Goal: Task Accomplishment & Management: Use online tool/utility

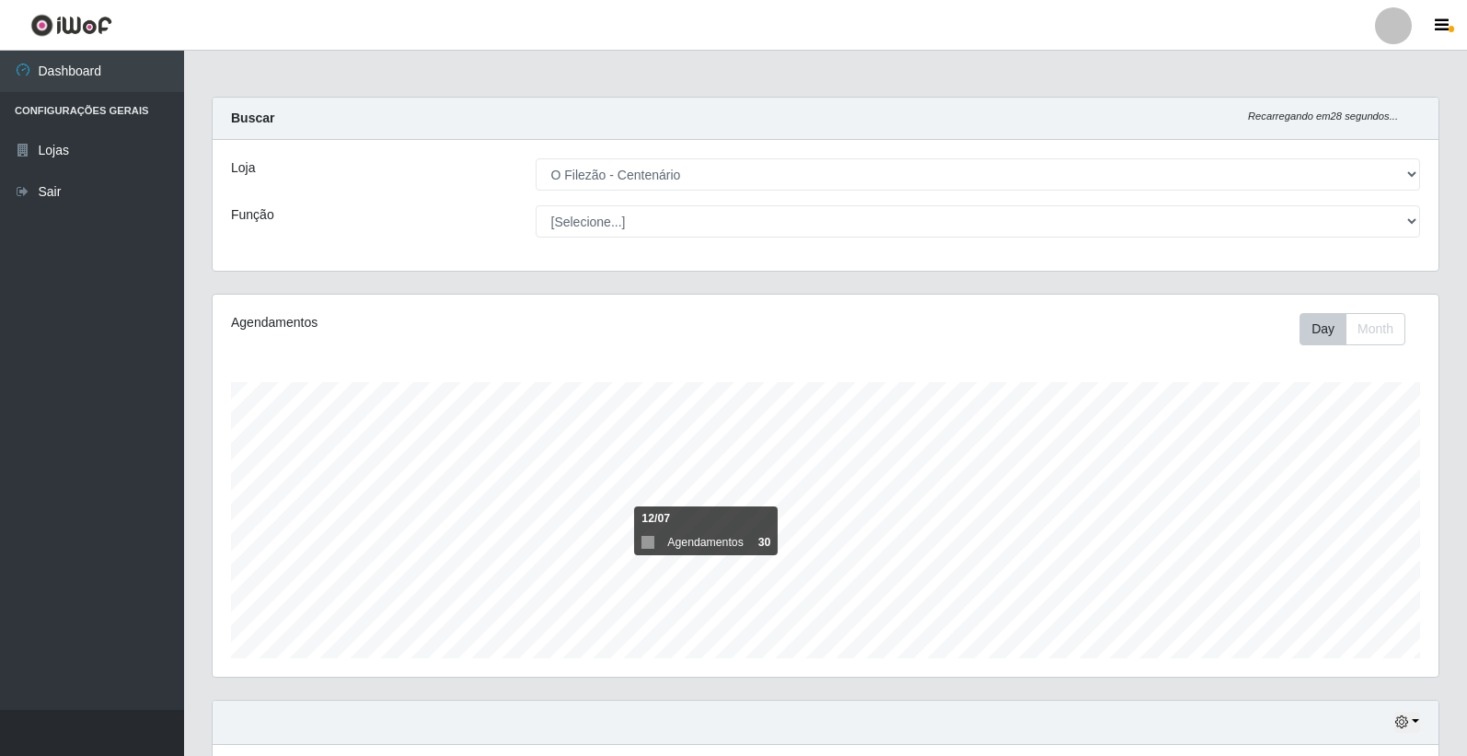
select select "203"
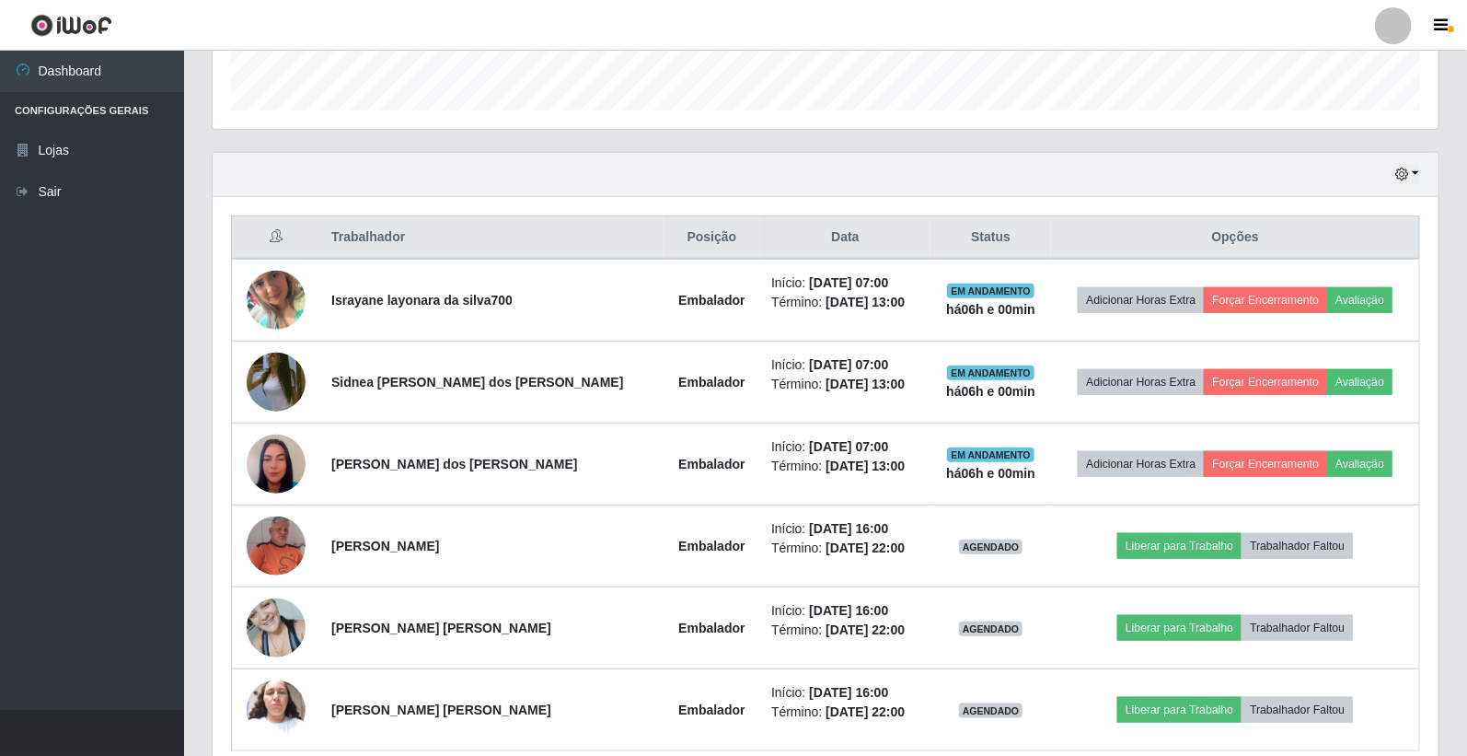
scroll to position [631, 0]
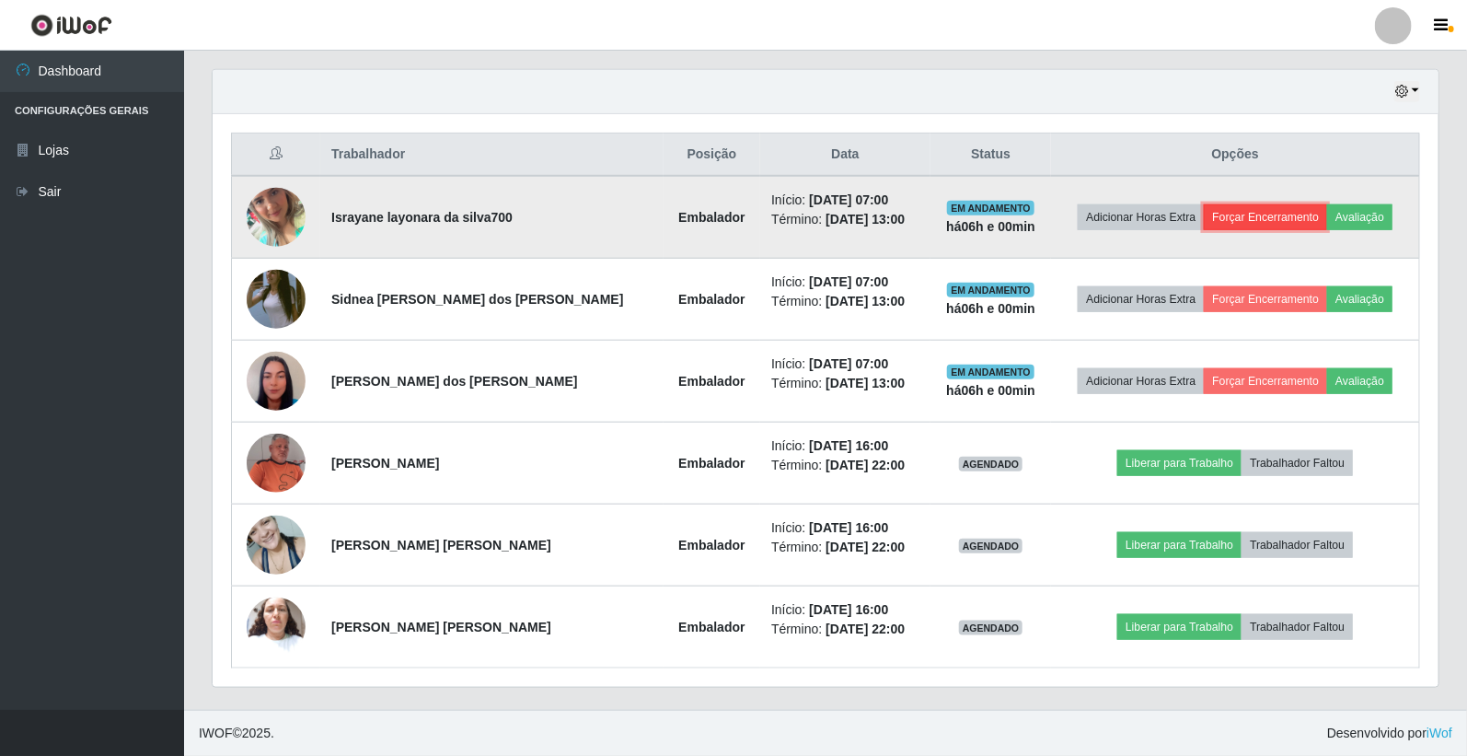
click at [1235, 213] on button "Forçar Encerramento" at bounding box center [1265, 217] width 123 height 26
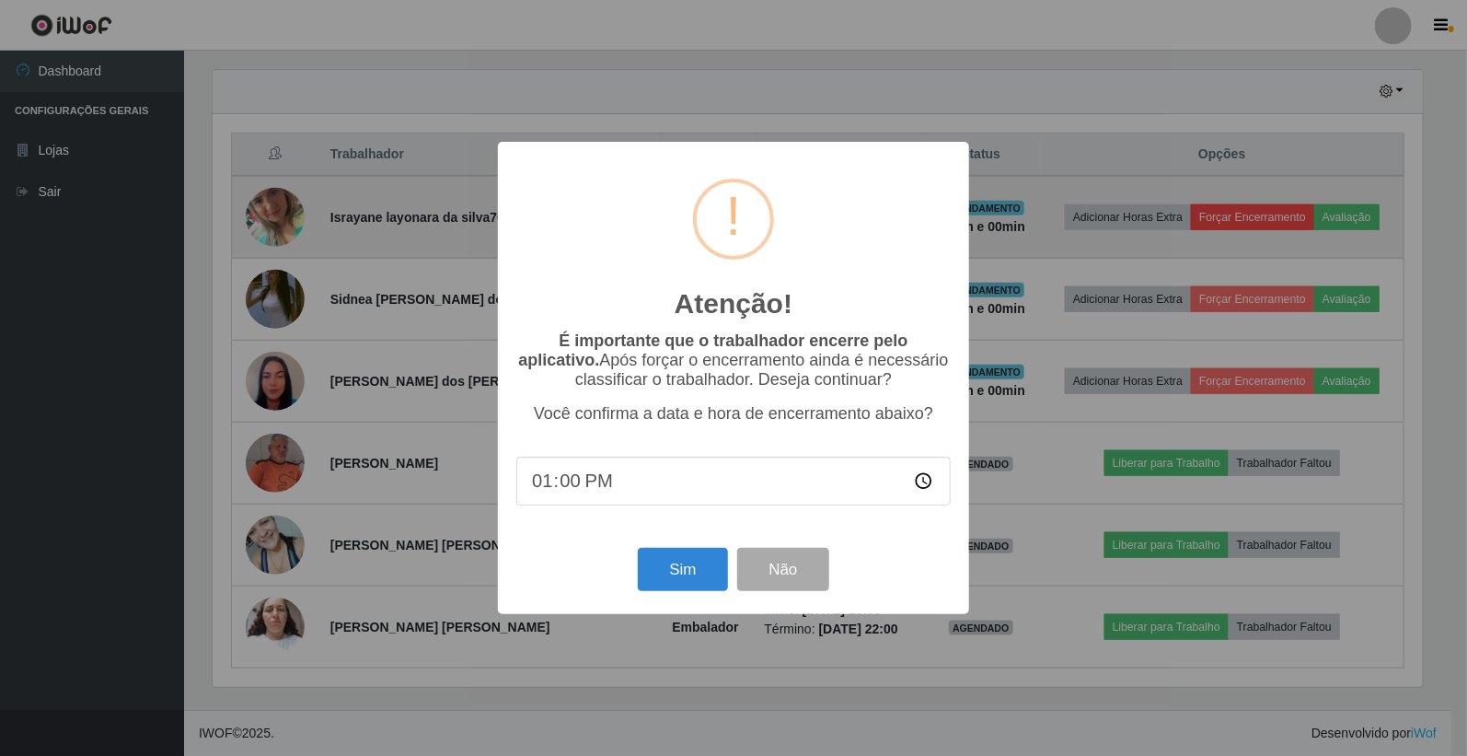
scroll to position [381, 1215]
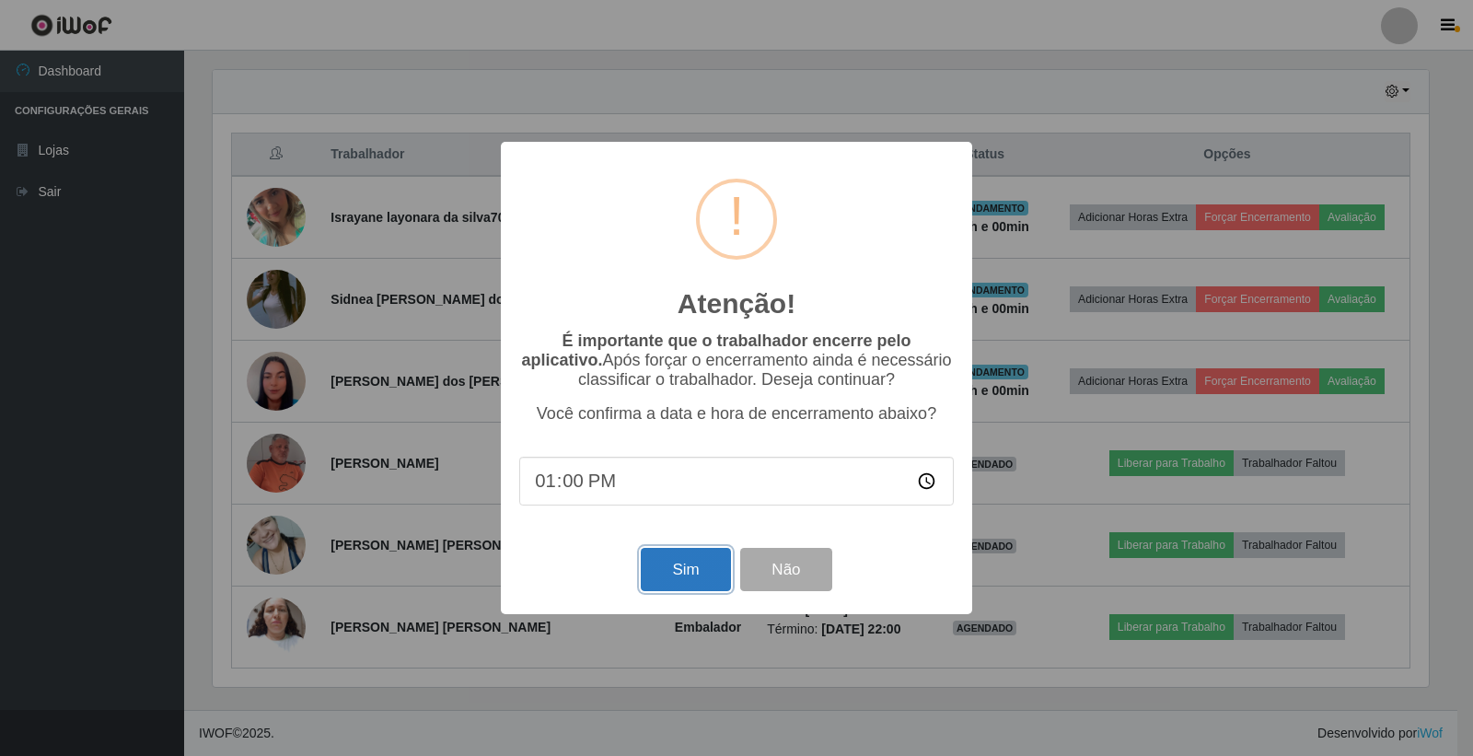
click at [674, 565] on button "Sim" at bounding box center [685, 569] width 89 height 43
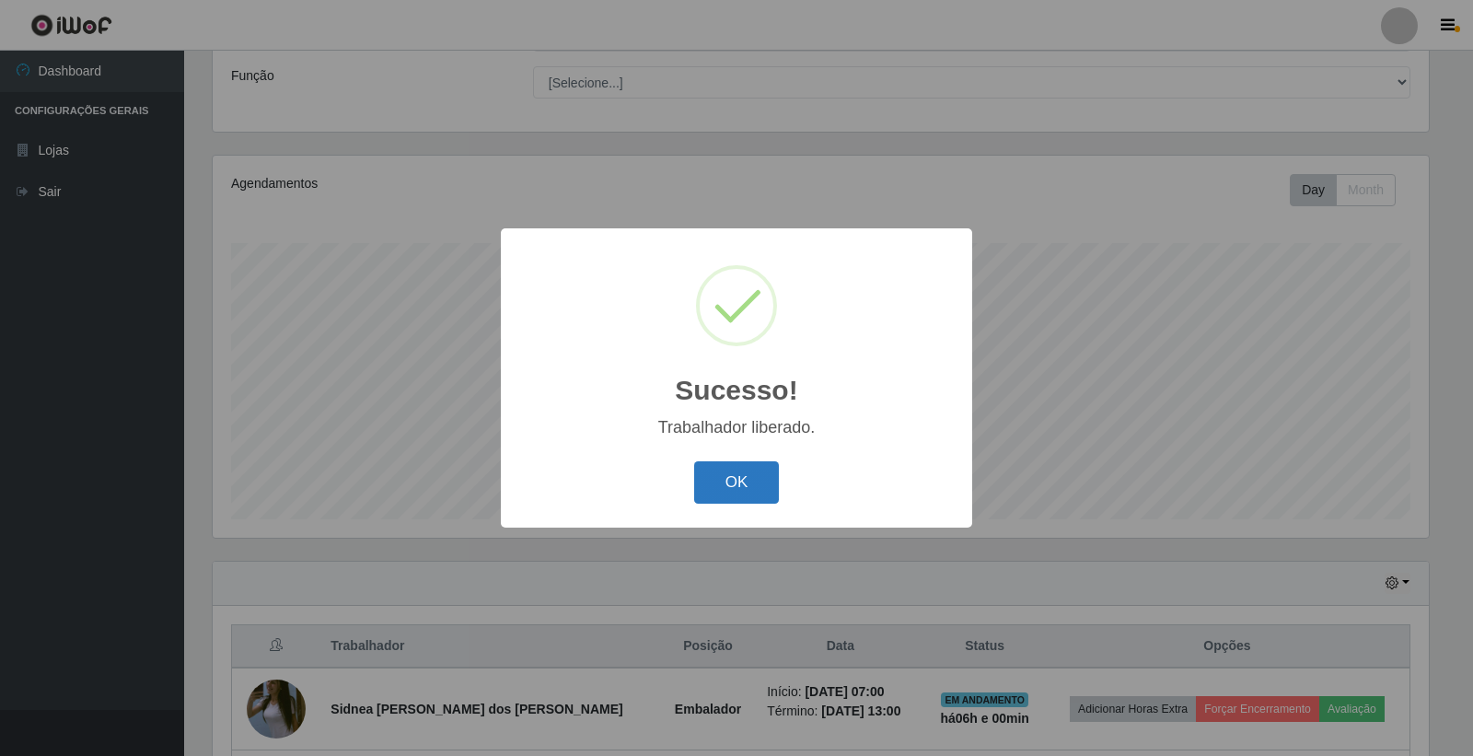
click at [741, 481] on button "OK" at bounding box center [737, 482] width 86 height 43
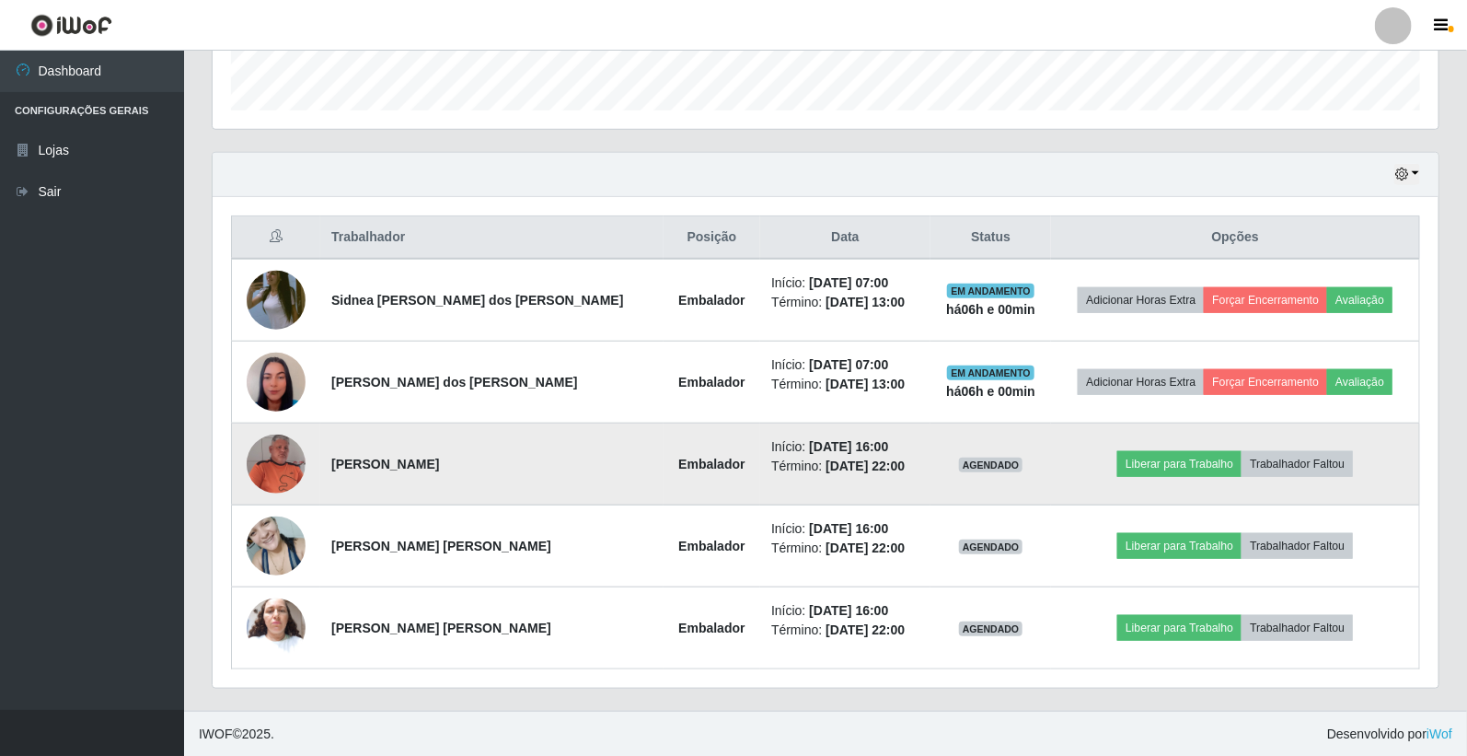
scroll to position [549, 0]
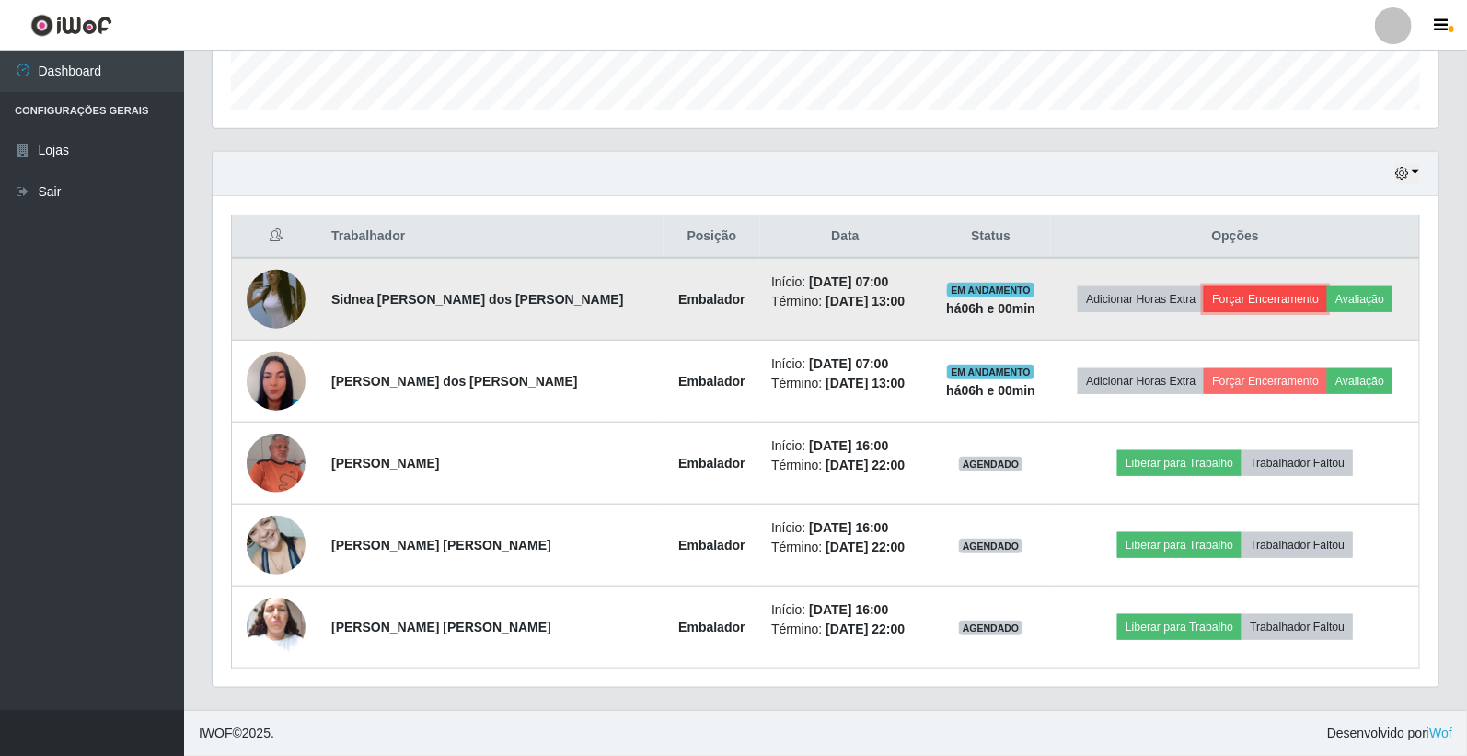
click at [1262, 292] on button "Forçar Encerramento" at bounding box center [1265, 299] width 123 height 26
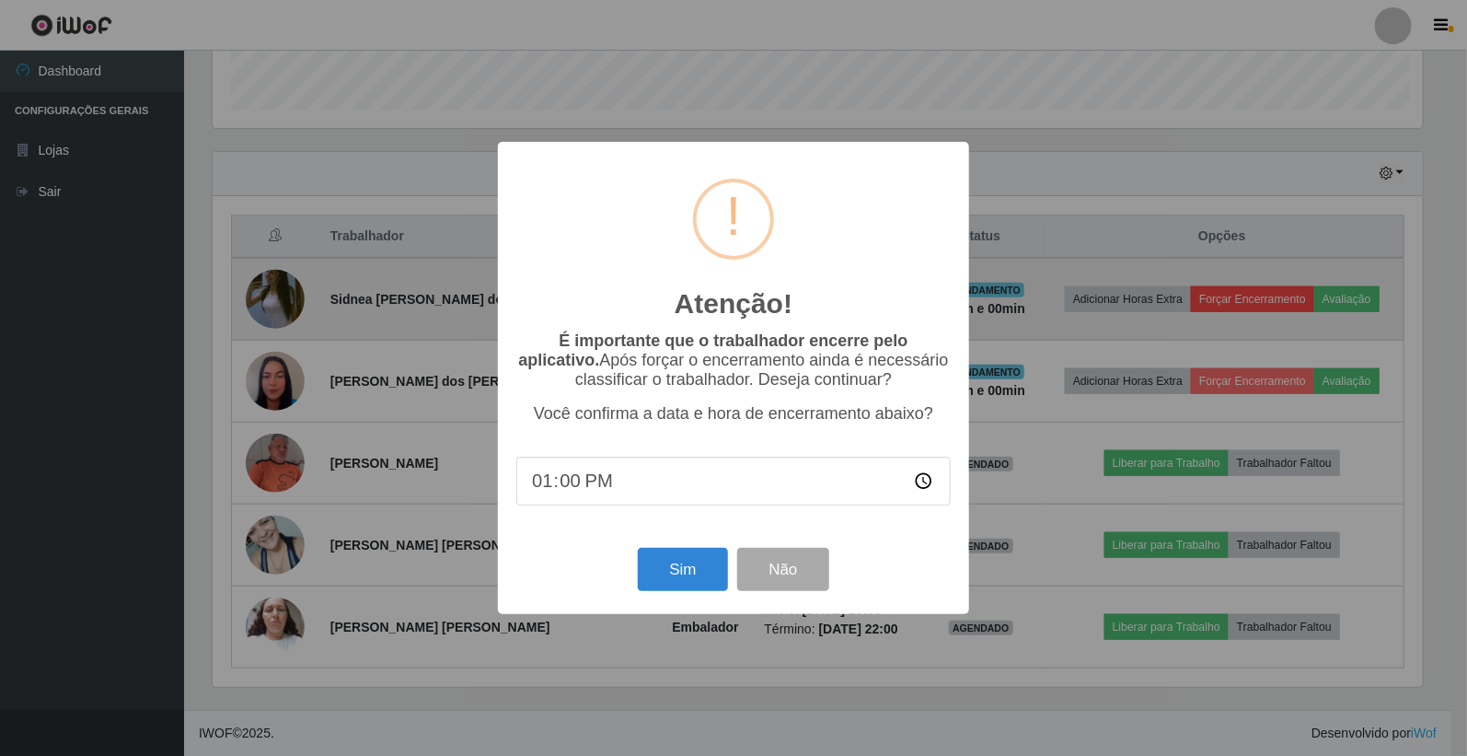
scroll to position [381, 1215]
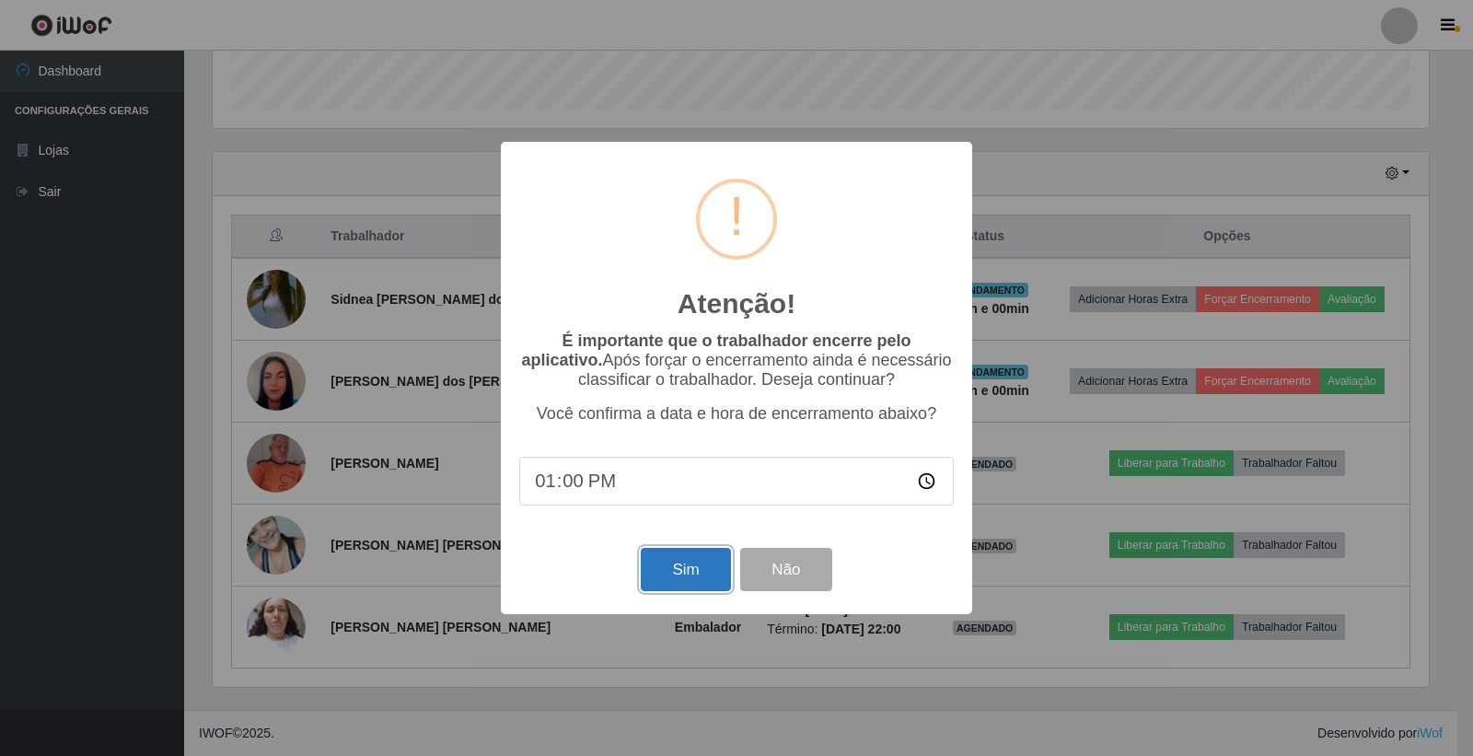
click at [695, 577] on button "Sim" at bounding box center [685, 569] width 89 height 43
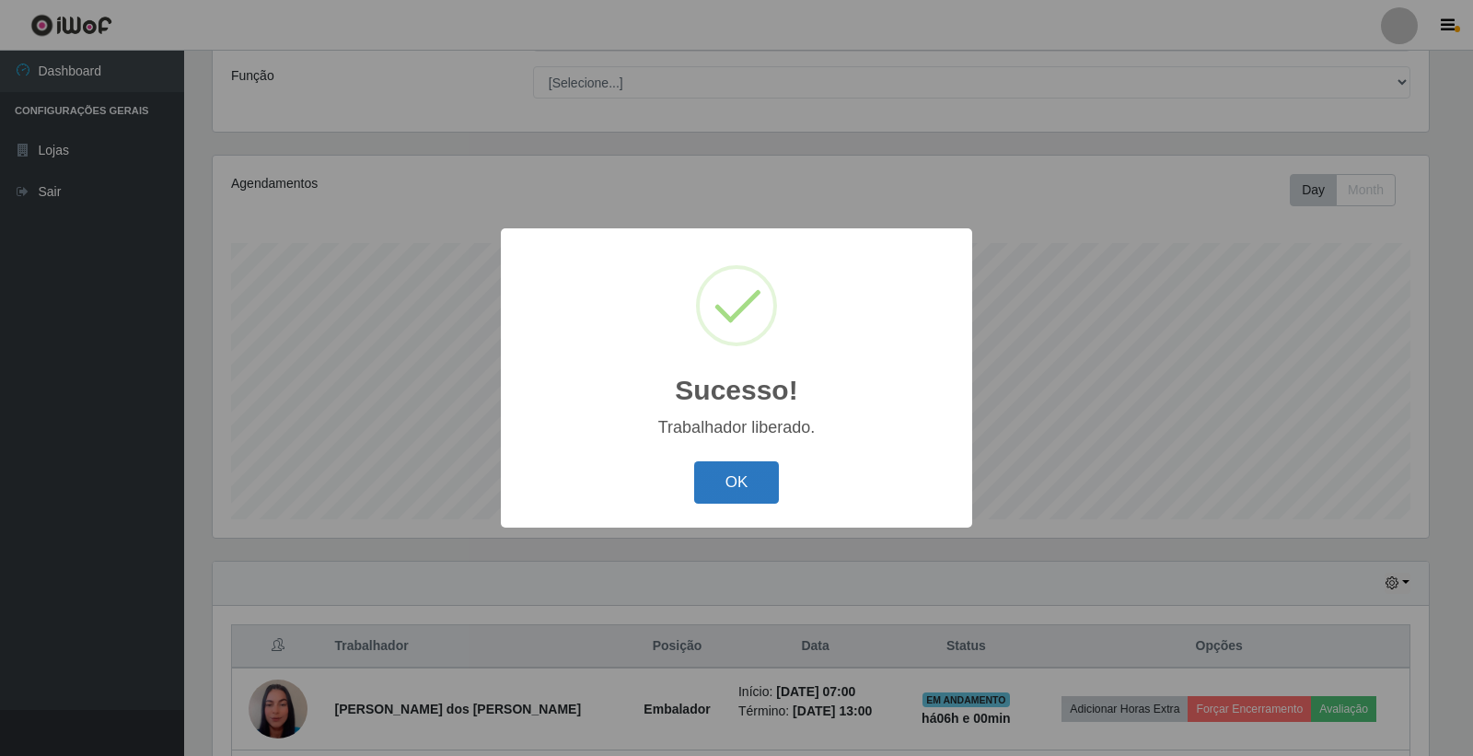
click at [748, 474] on button "OK" at bounding box center [737, 482] width 86 height 43
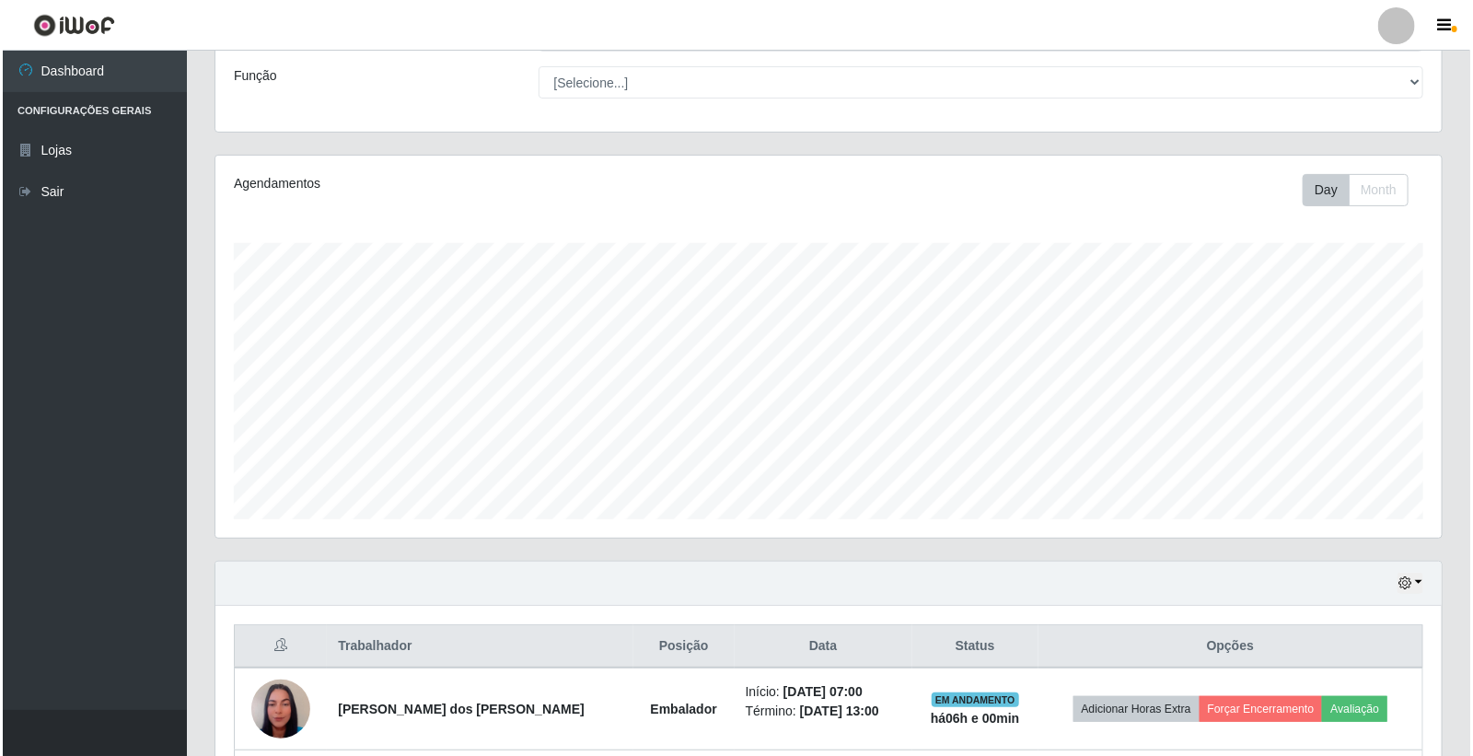
scroll to position [467, 0]
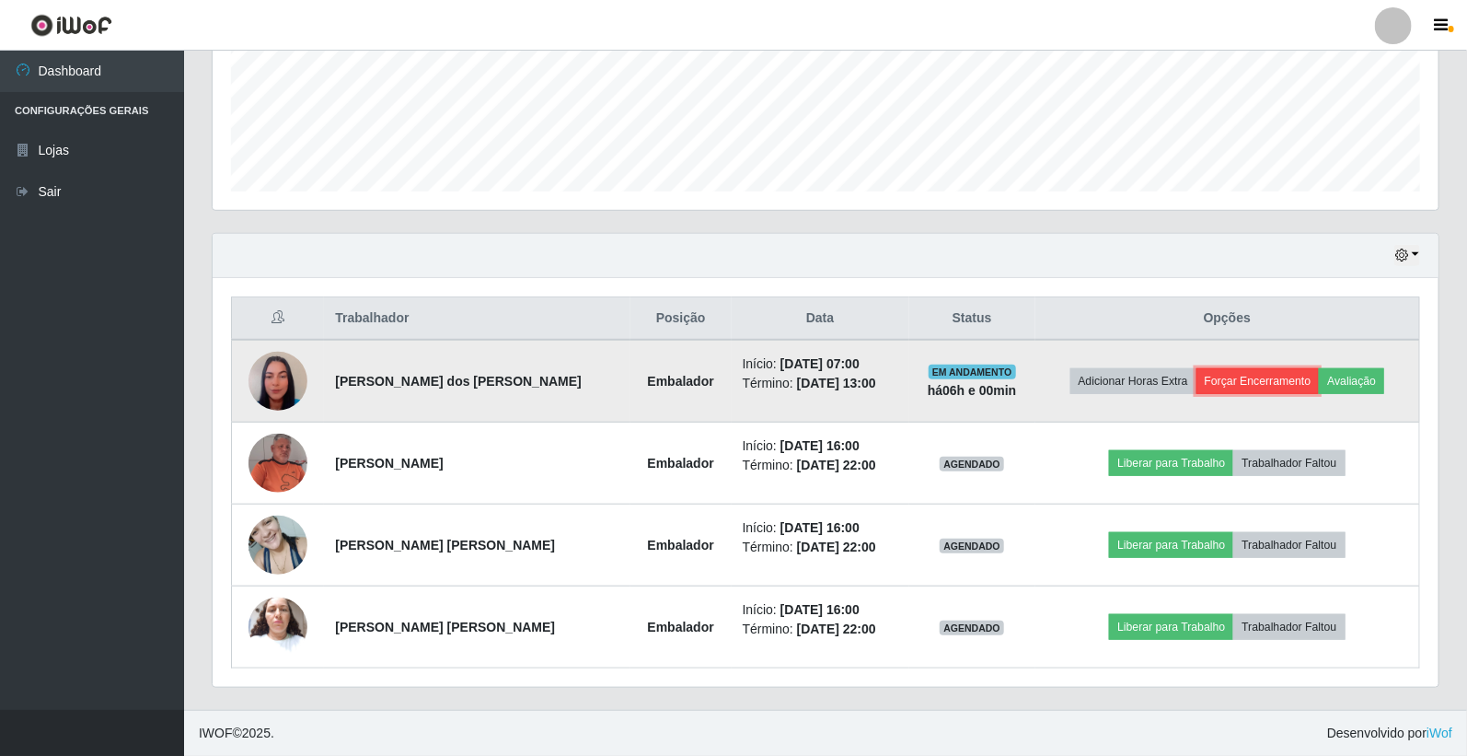
click at [1258, 373] on button "Forçar Encerramento" at bounding box center [1258, 381] width 123 height 26
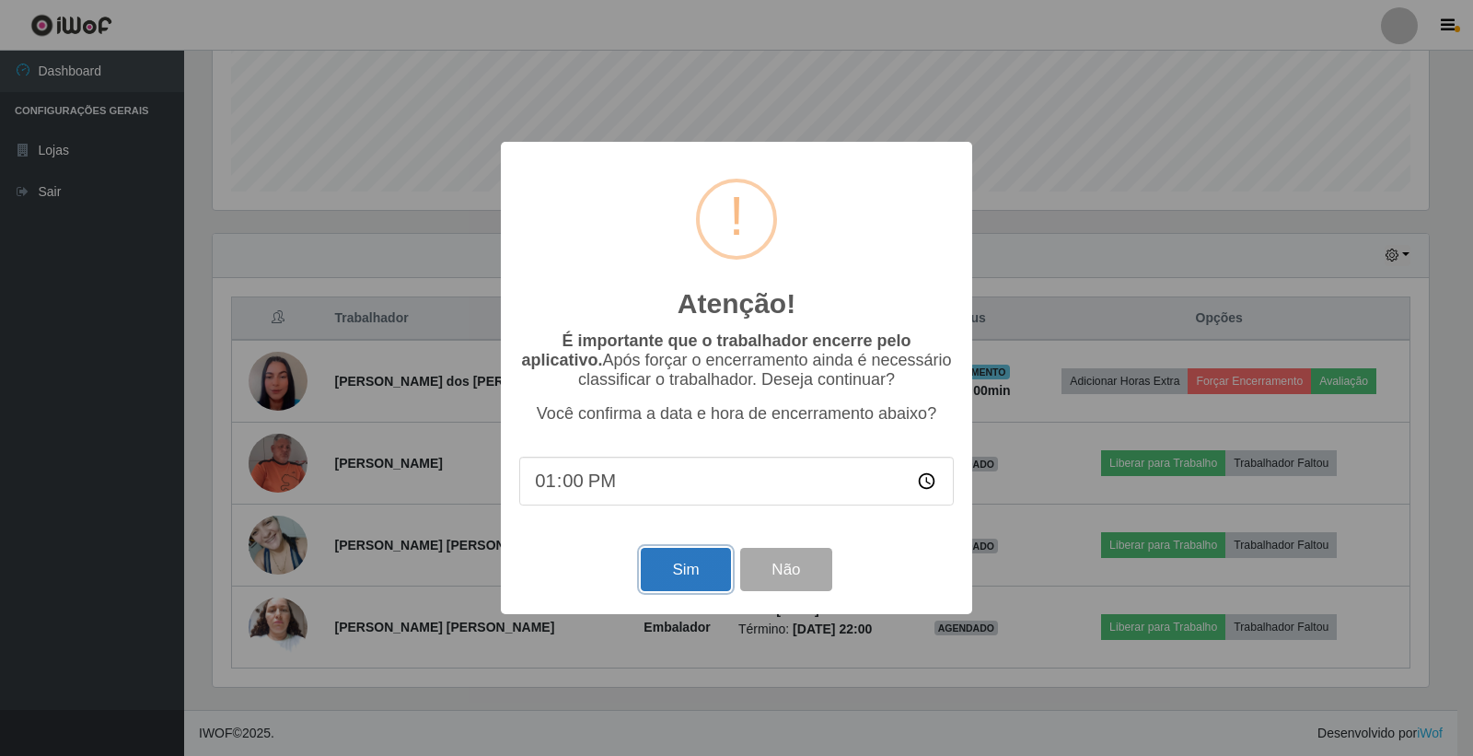
click at [684, 576] on button "Sim" at bounding box center [685, 569] width 89 height 43
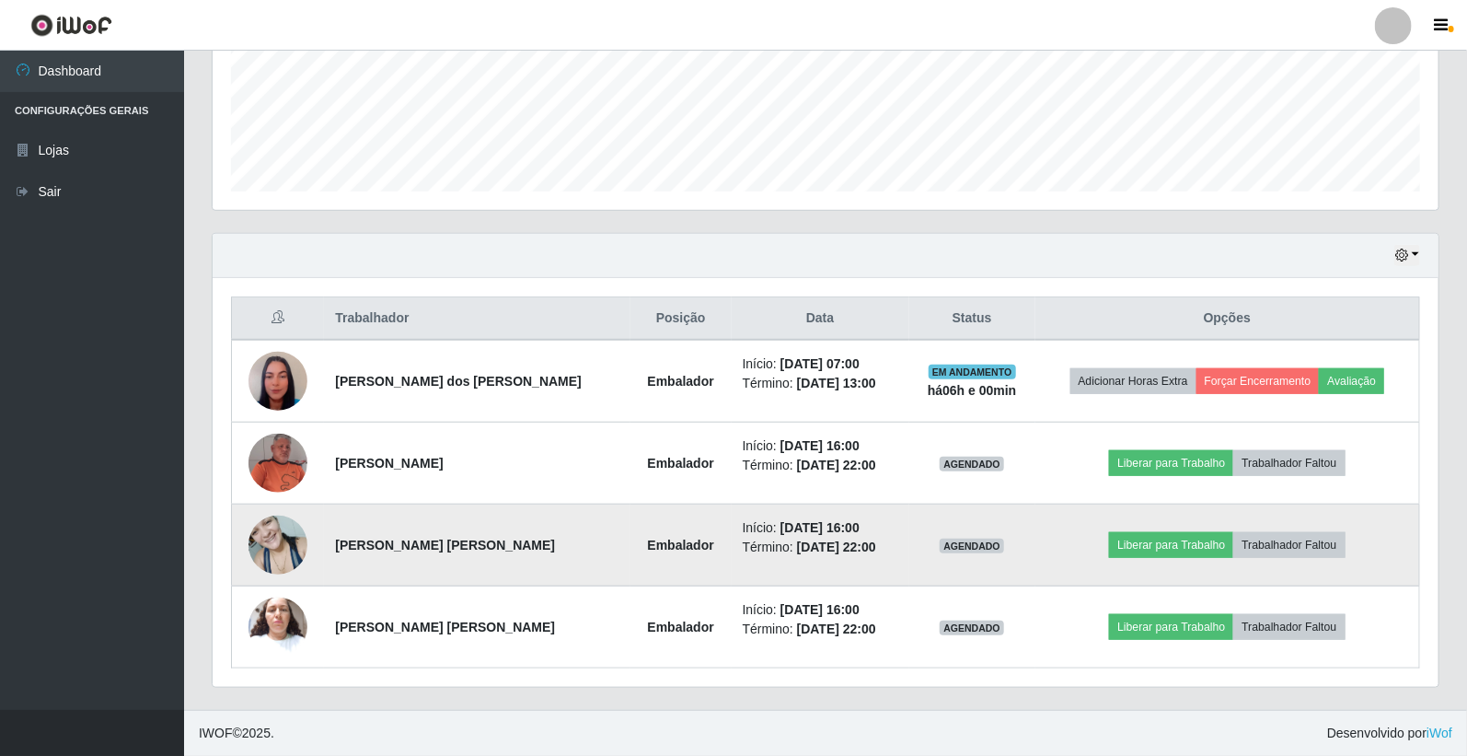
scroll to position [0, 0]
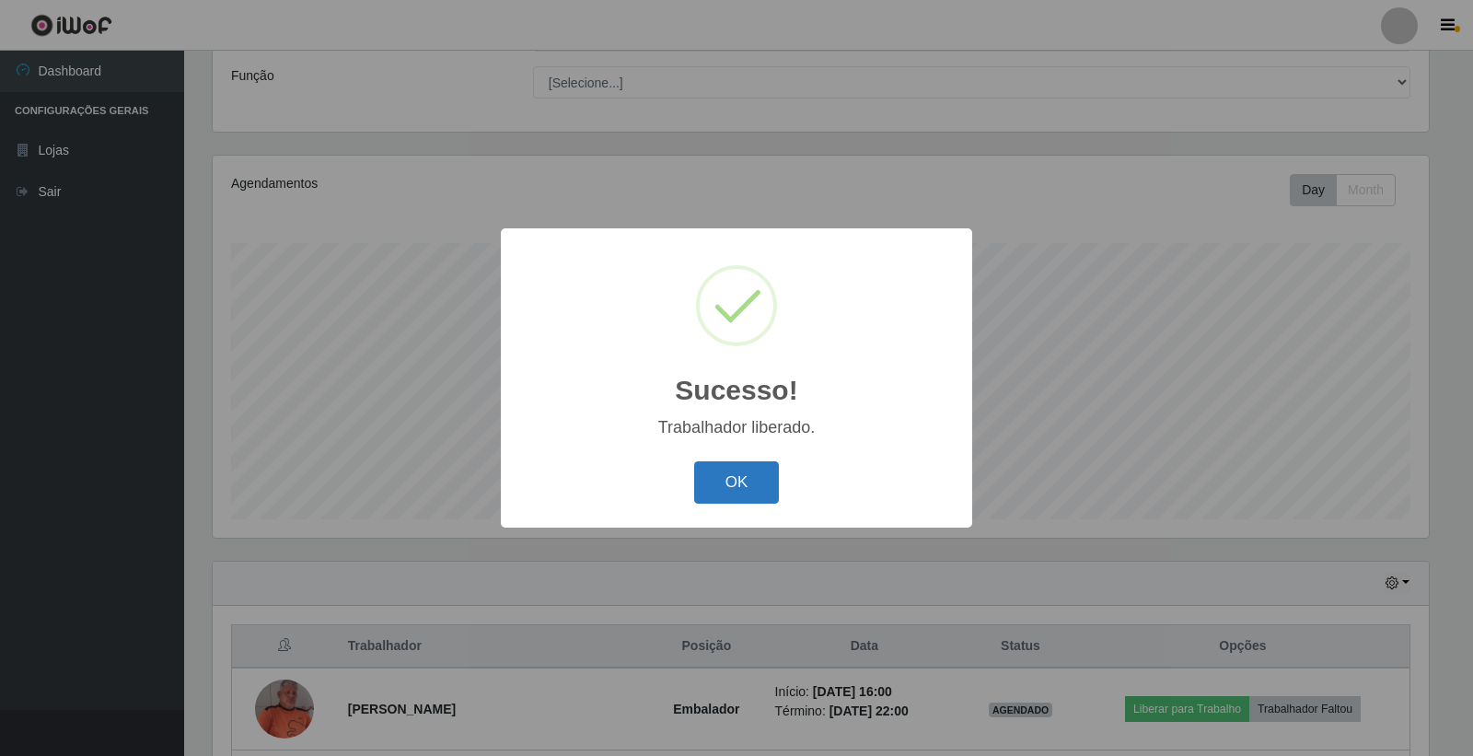
click at [730, 481] on button "OK" at bounding box center [737, 482] width 86 height 43
